Goal: Information Seeking & Learning: Check status

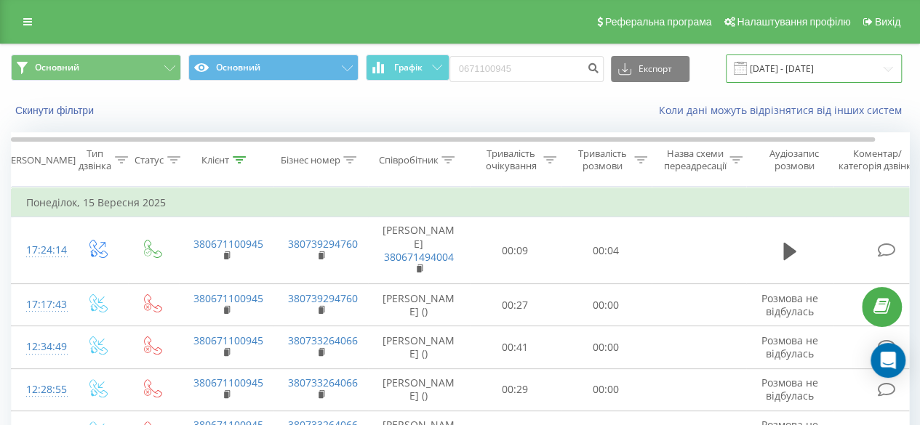
click at [810, 68] on input "[DATE] - [DATE]" at bounding box center [813, 69] width 176 height 28
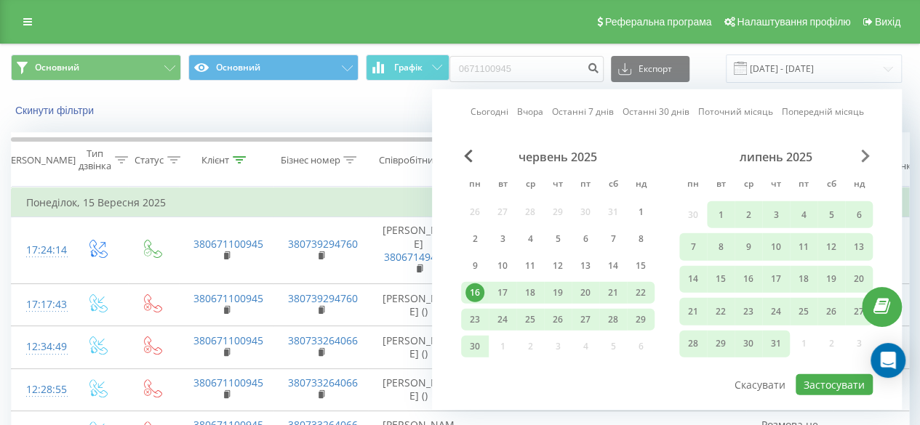
click at [866, 153] on span "Next Month" at bounding box center [865, 156] width 9 height 13
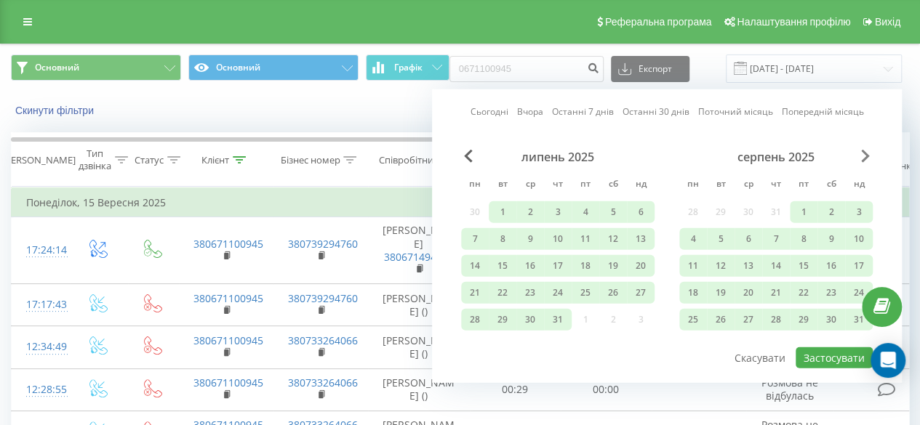
click at [866, 153] on span "Next Month" at bounding box center [865, 156] width 9 height 13
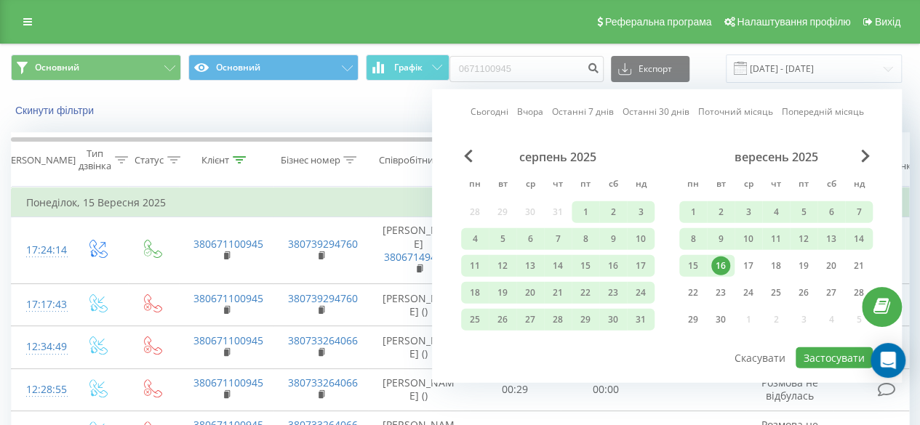
click at [719, 263] on div "16" at bounding box center [720, 266] width 19 height 19
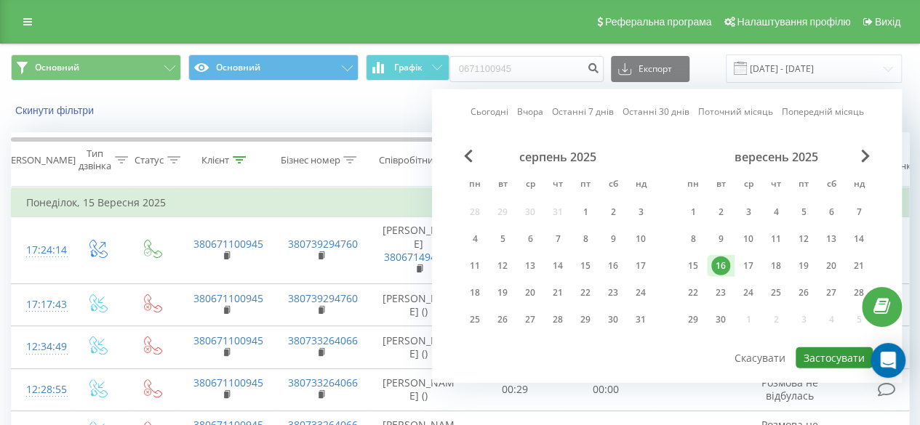
click at [829, 354] on button "Застосувати" at bounding box center [833, 357] width 77 height 21
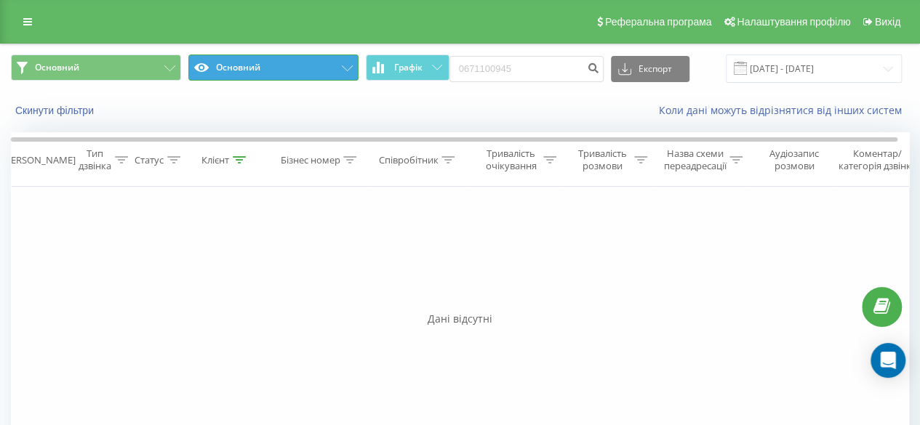
click at [301, 68] on button "Основний" at bounding box center [273, 68] width 170 height 26
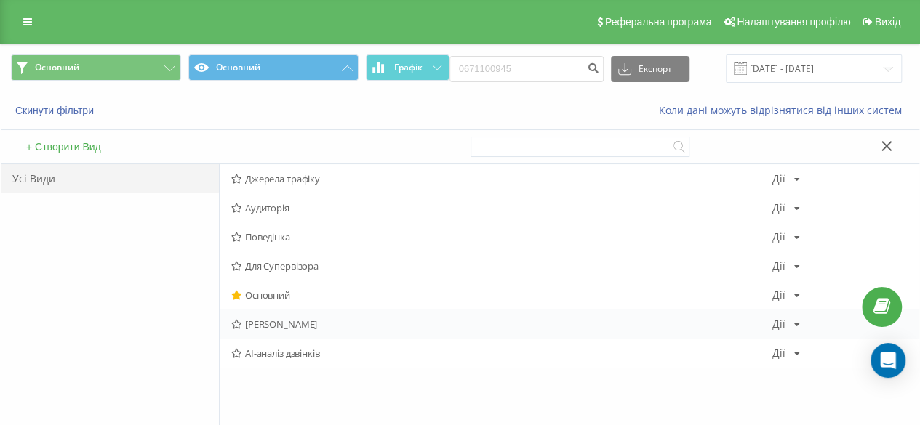
click at [272, 321] on span "Макаревич" at bounding box center [501, 324] width 541 height 10
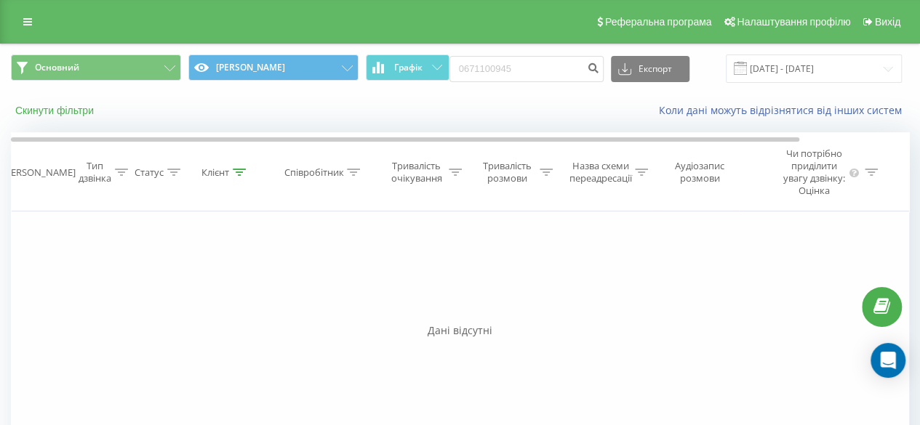
click at [61, 113] on button "Скинути фільтри" at bounding box center [56, 110] width 90 height 13
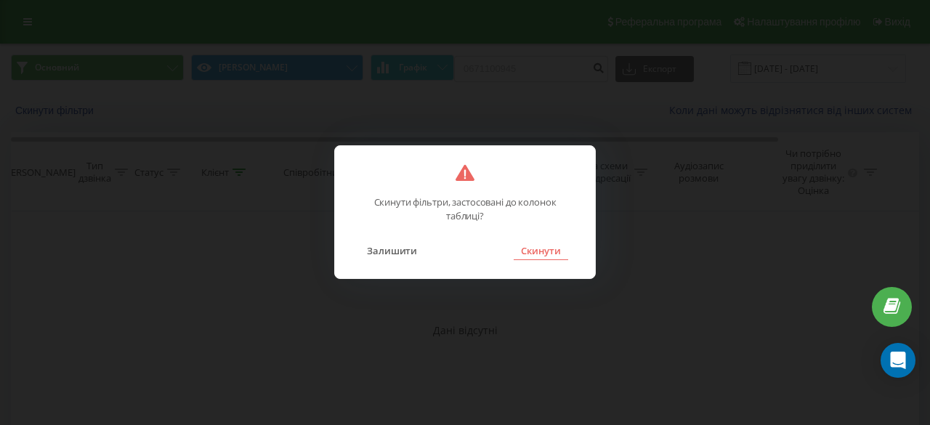
click at [538, 246] on button "Скинути" at bounding box center [541, 250] width 55 height 19
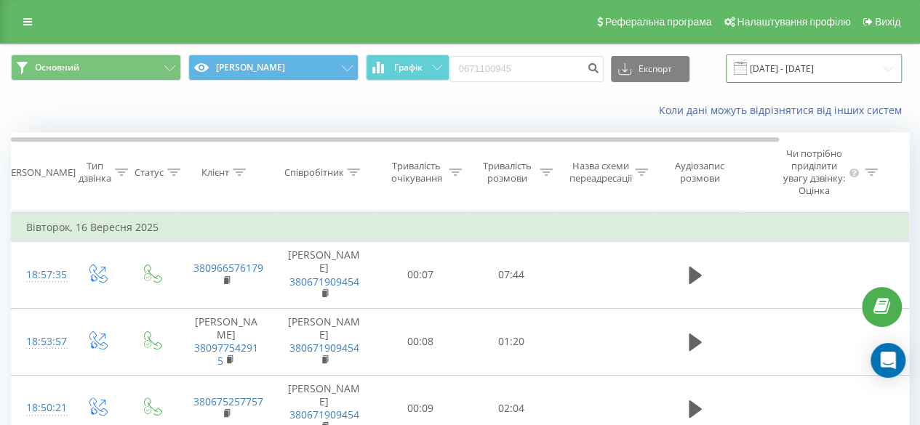
click at [802, 63] on input "16.09.2025 - 16.09.2025" at bounding box center [813, 69] width 176 height 28
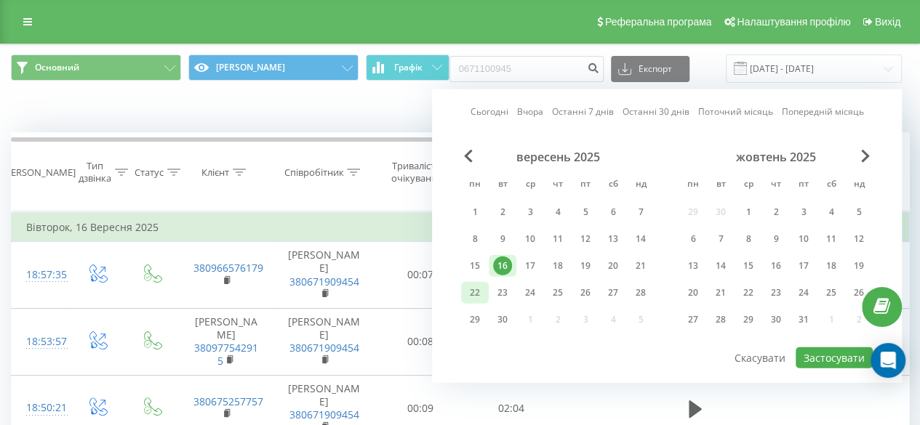
click at [477, 291] on div "22" at bounding box center [474, 292] width 19 height 19
click at [830, 355] on button "Застосувати" at bounding box center [833, 357] width 77 height 21
type input "22.09.2025 - 22.09.2025"
